Goal: Information Seeking & Learning: Learn about a topic

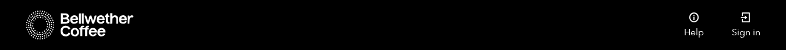
scroll to position [306, 0]
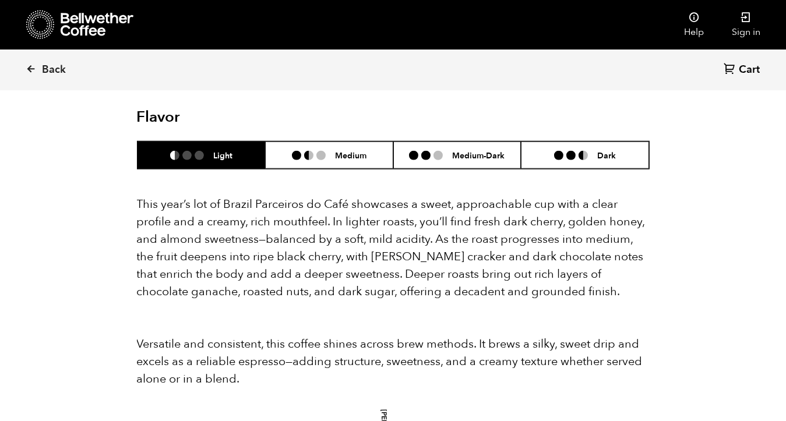
scroll to position [1101, 0]
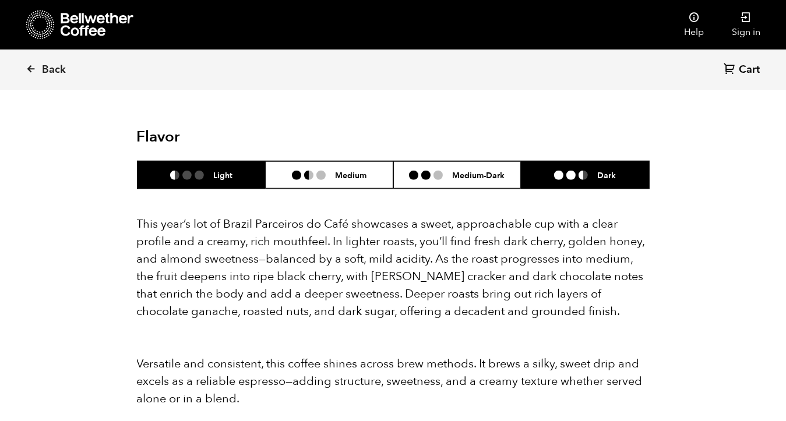
click at [571, 163] on li "Dark" at bounding box center [585, 174] width 128 height 27
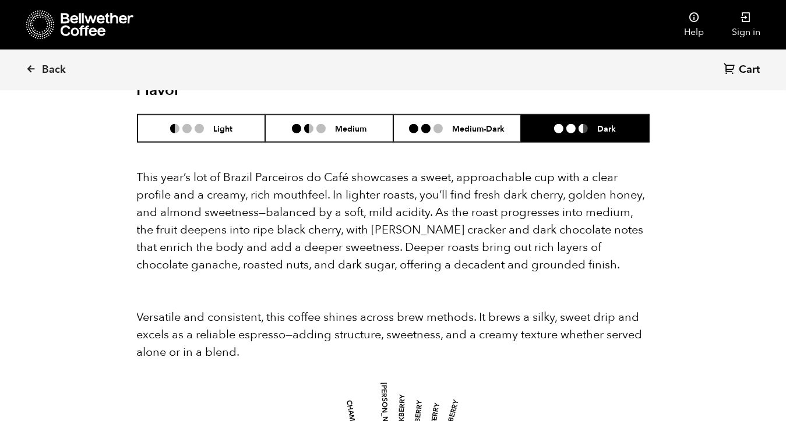
scroll to position [1040, 0]
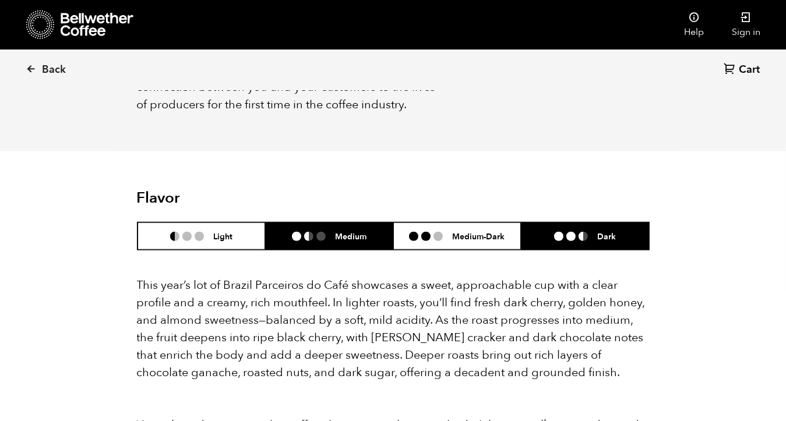
click at [323, 224] on li "Medium" at bounding box center [329, 236] width 128 height 27
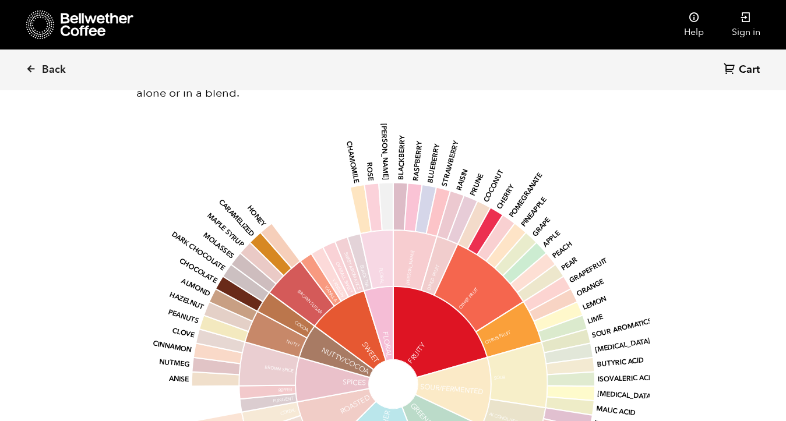
scroll to position [1469, 0]
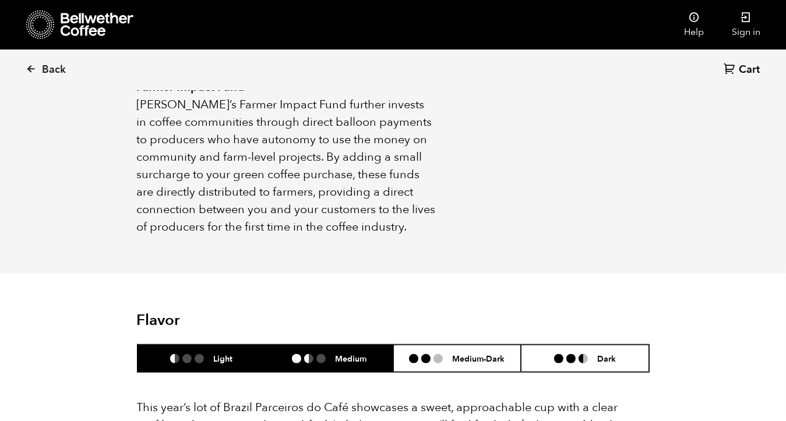
click at [219, 354] on h6 "Light" at bounding box center [222, 359] width 19 height 10
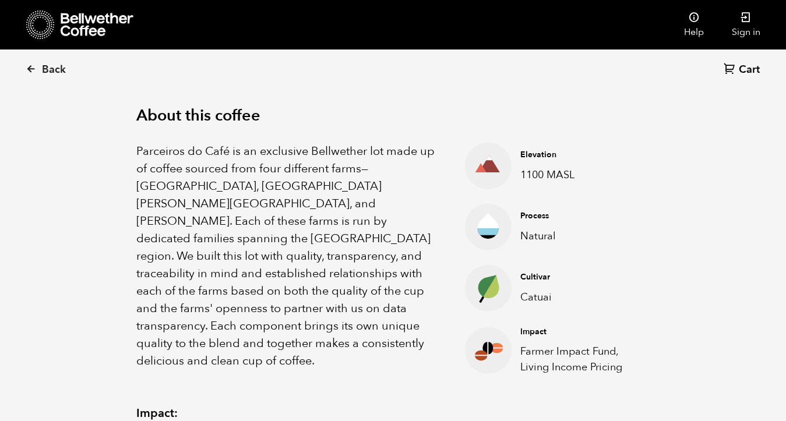
scroll to position [367, 0]
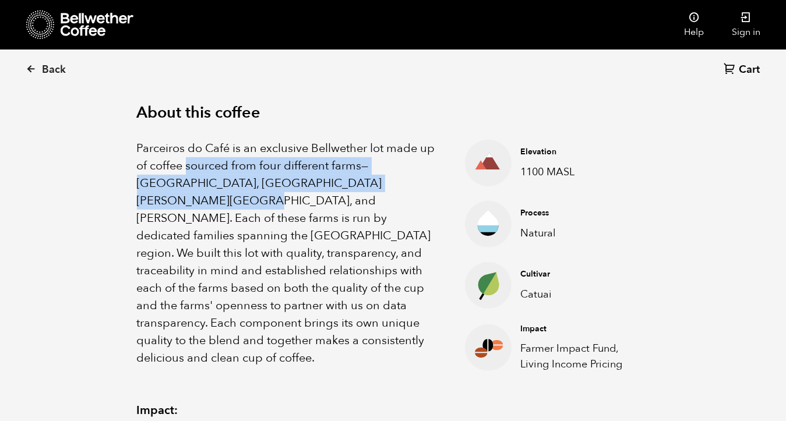
drag, startPoint x: 188, startPoint y: 165, endPoint x: 392, endPoint y: 180, distance: 204.5
click at [392, 180] on p "Parceiros do Café is an exclusive Bellwether lot made up of coffee sourced from…" at bounding box center [286, 253] width 299 height 227
copy p "sourced from four different farms—[GEOGRAPHIC_DATA], [GEOGRAPHIC_DATA][PERSON_N…"
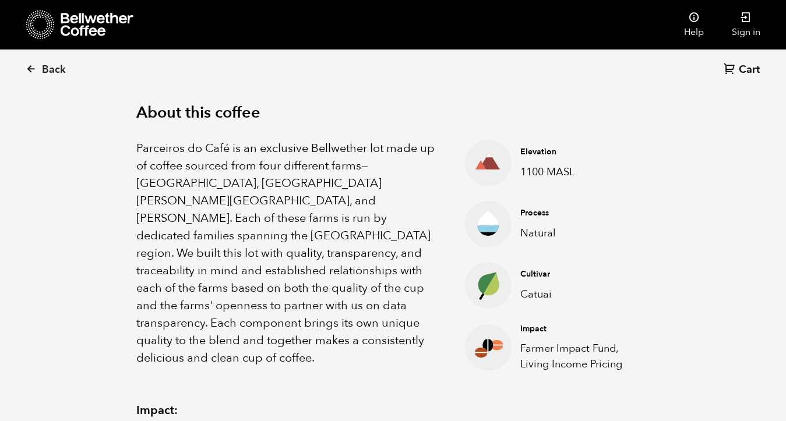
click at [299, 254] on p "Parceiros do Café is an exclusive Bellwether lot made up of coffee sourced from…" at bounding box center [286, 253] width 299 height 227
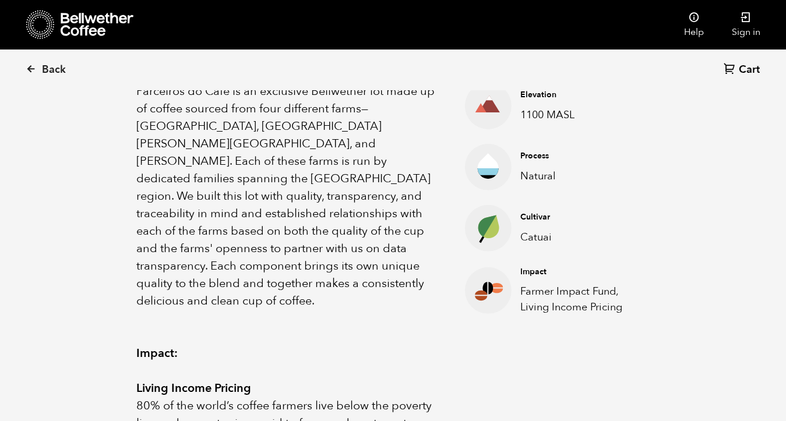
scroll to position [428, 0]
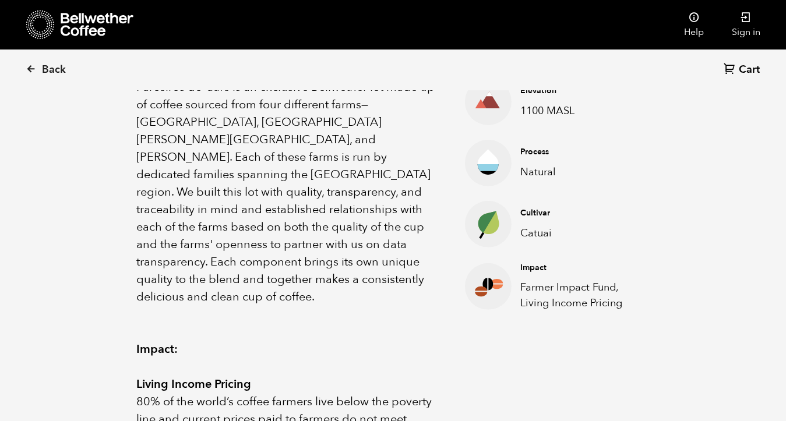
click at [255, 159] on p "Parceiros do Café is an exclusive Bellwether lot made up of coffee sourced from…" at bounding box center [286, 192] width 299 height 227
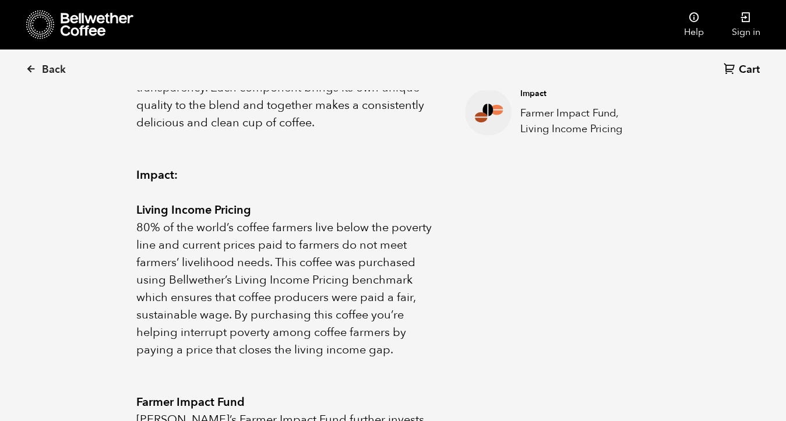
scroll to position [612, 0]
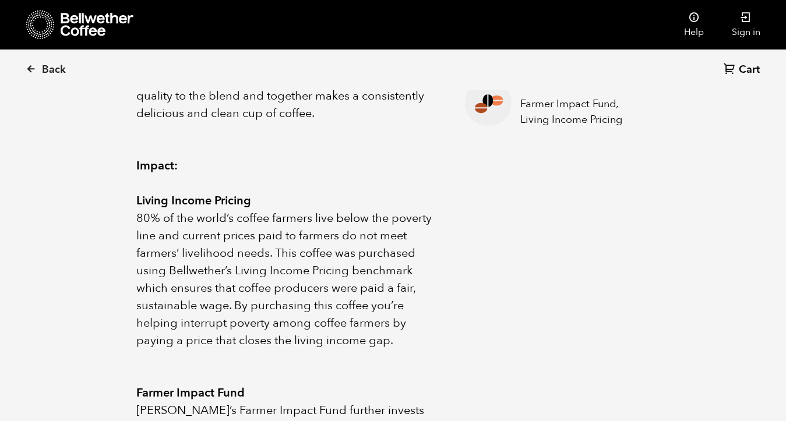
click at [137, 210] on p "80% of the world’s coffee farmers live below the poverty line and current price…" at bounding box center [286, 280] width 299 height 140
drag, startPoint x: 279, startPoint y: 220, endPoint x: 395, endPoint y: 314, distance: 149.5
click at [395, 314] on p "80% of the world’s coffee farmers live below the poverty line and current price…" at bounding box center [286, 280] width 299 height 140
copy p "This coffee was purchased using Bellwether’s Living Income Pricing benchmark wh…"
click at [261, 210] on p "80% of the world’s coffee farmers live below the poverty line and current price…" at bounding box center [286, 280] width 299 height 140
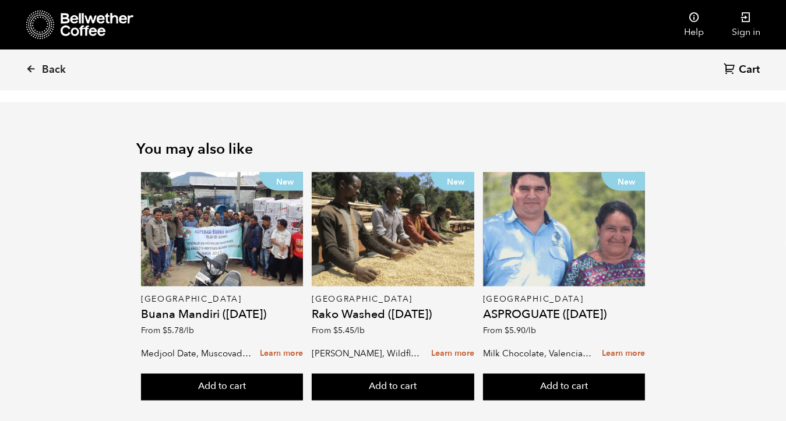
scroll to position [1980, 0]
